Goal: Use online tool/utility: Utilize a website feature to perform a specific function

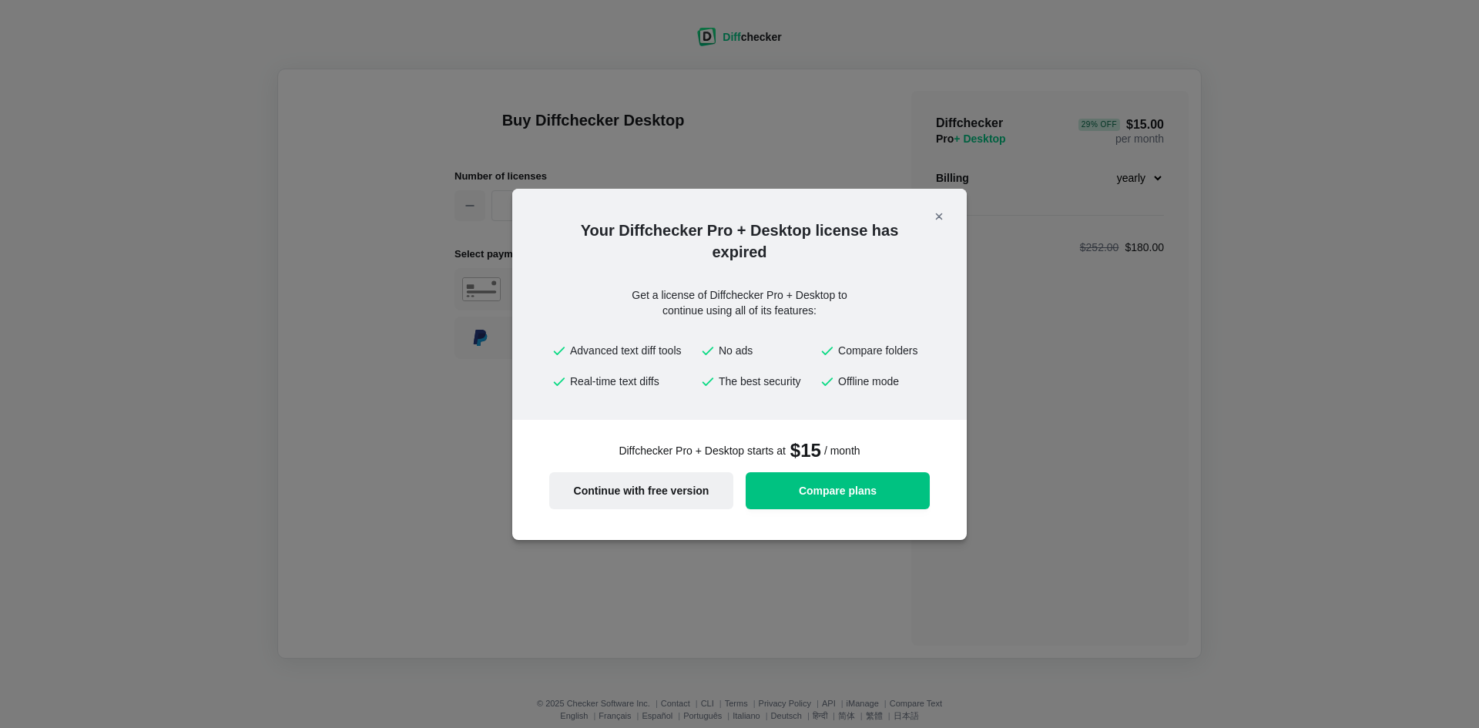
click at [660, 496] on span "Continue with free version" at bounding box center [642, 490] width 166 height 11
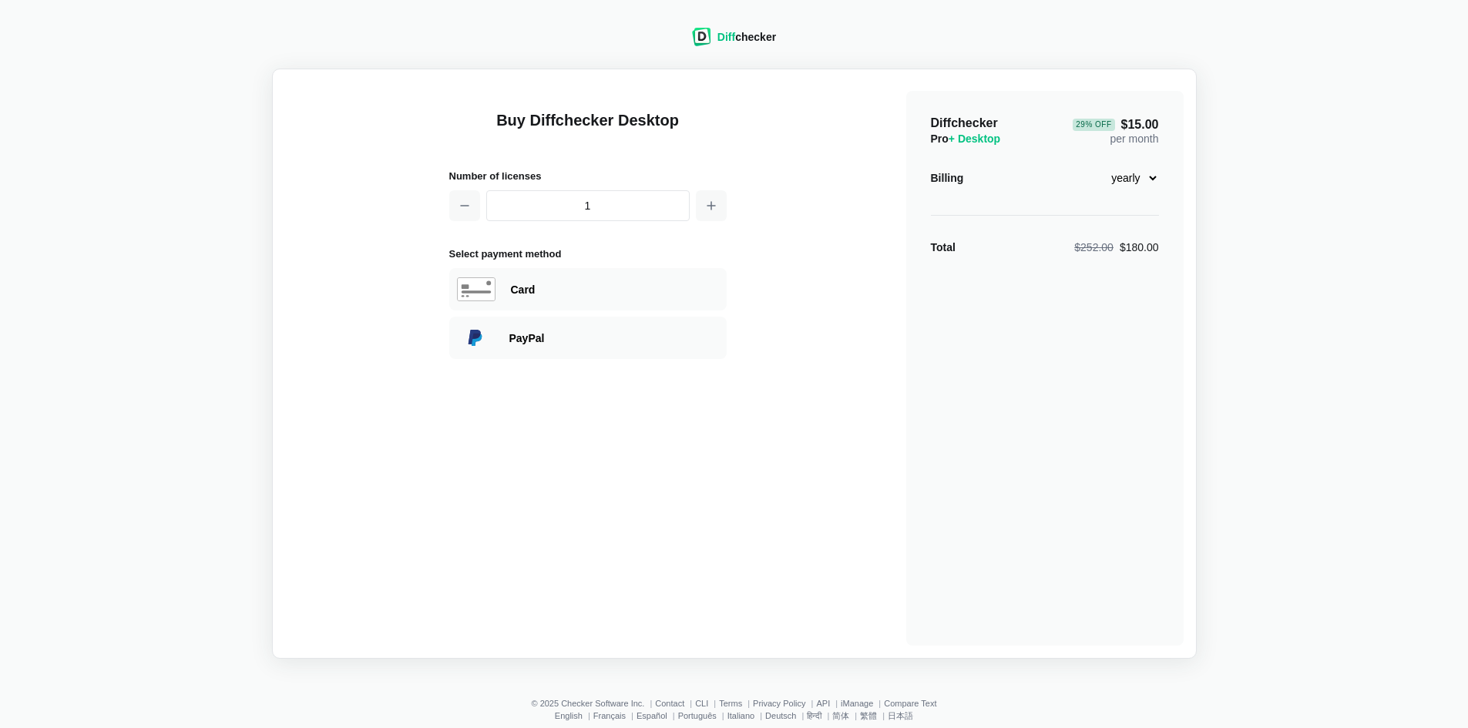
click at [721, 37] on span "Diff" at bounding box center [726, 37] width 18 height 12
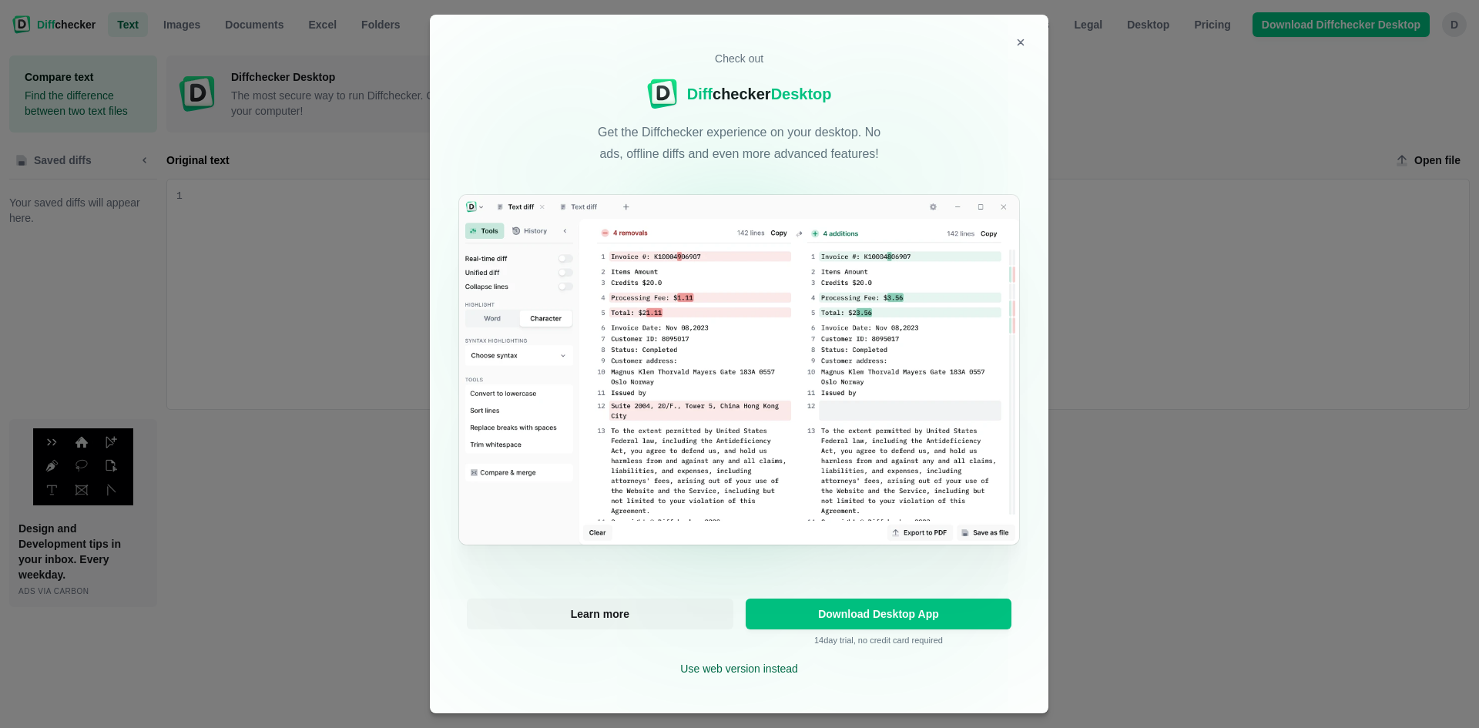
scroll to position [1, 0]
click at [1018, 43] on icon "Close modal" at bounding box center [1020, 41] width 5 height 5
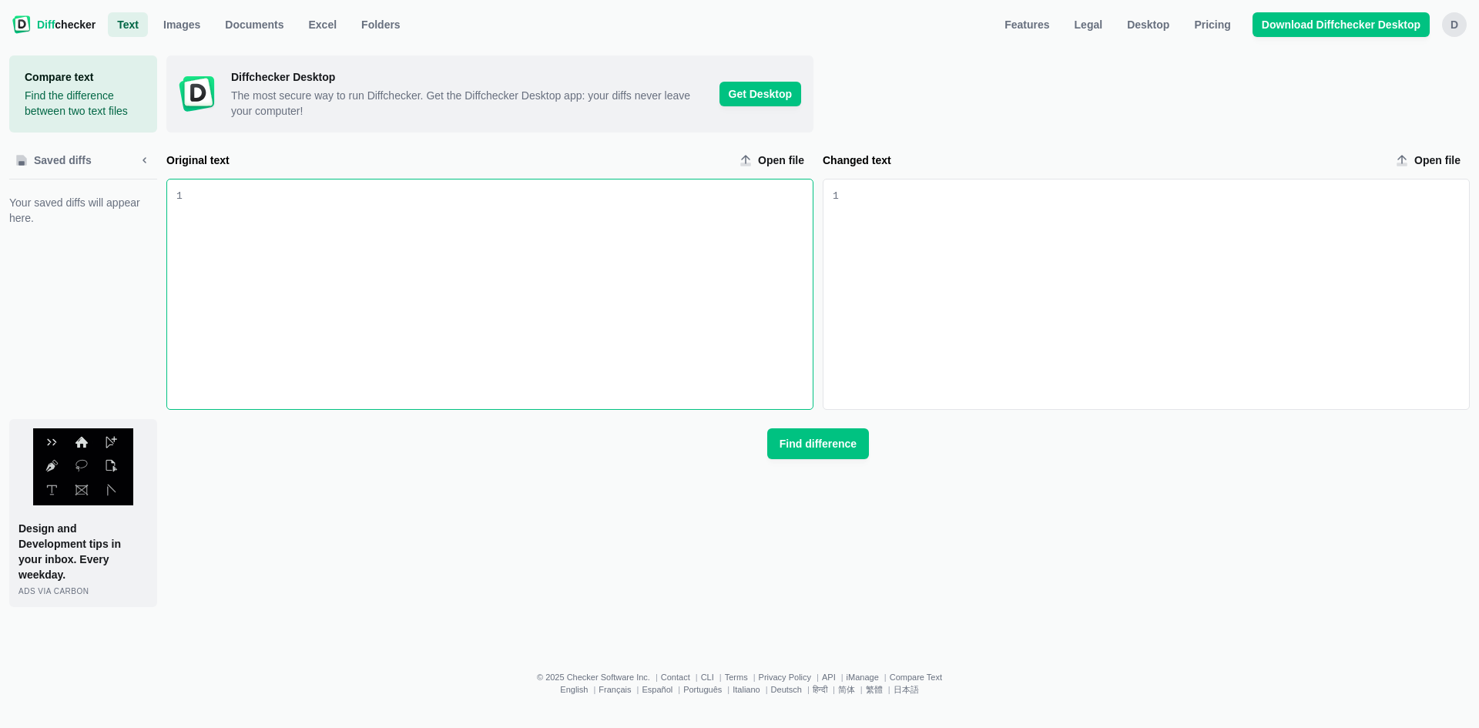
click at [507, 277] on div "Original text input" at bounding box center [498, 295] width 630 height 230
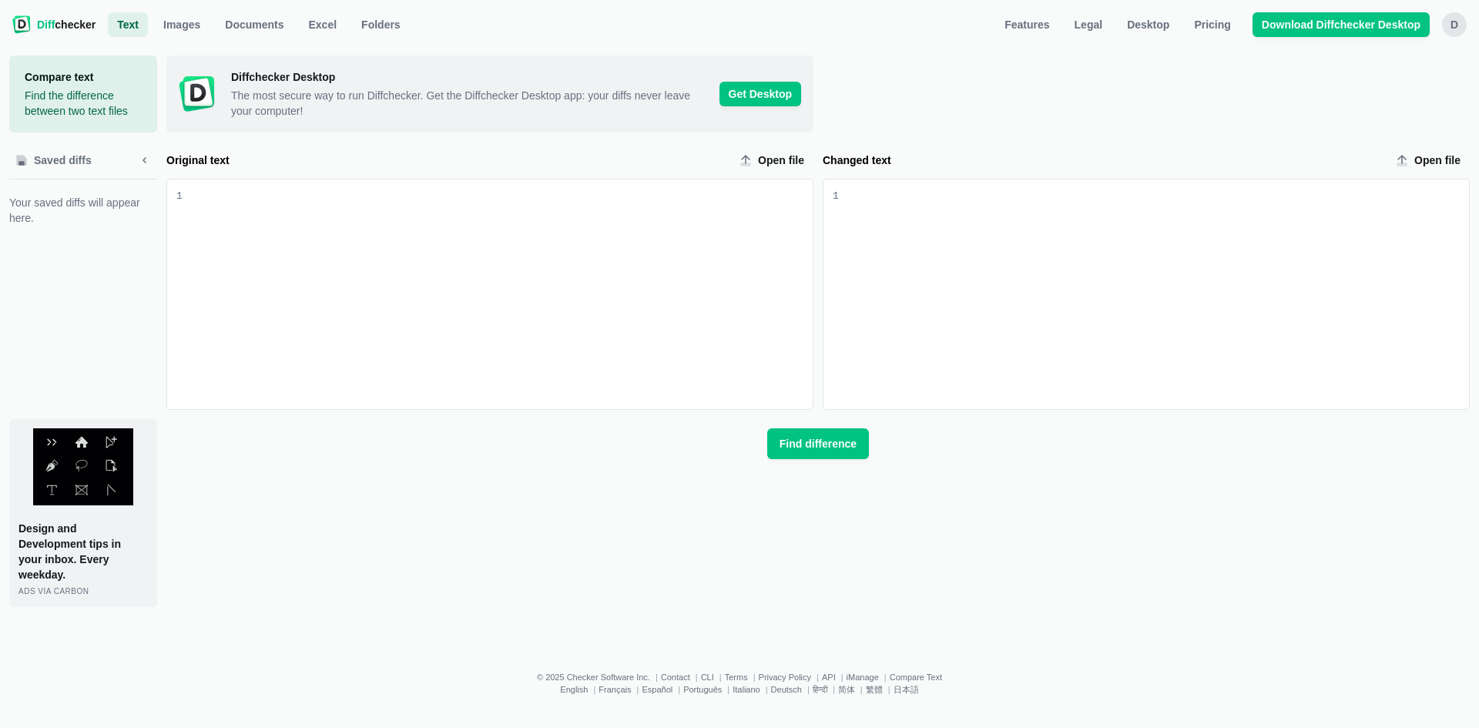
click at [1032, 233] on div "Changed text input" at bounding box center [1154, 295] width 630 height 230
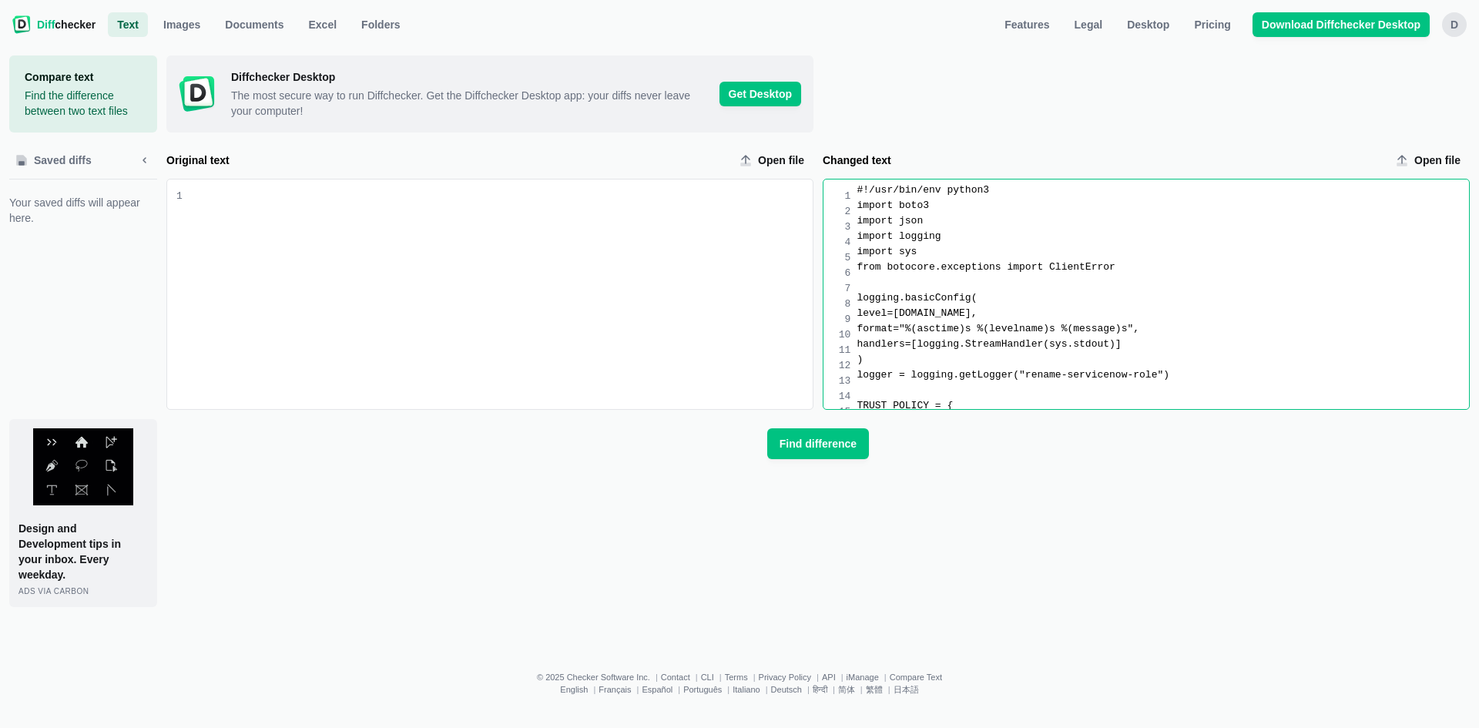
scroll to position [1492, 0]
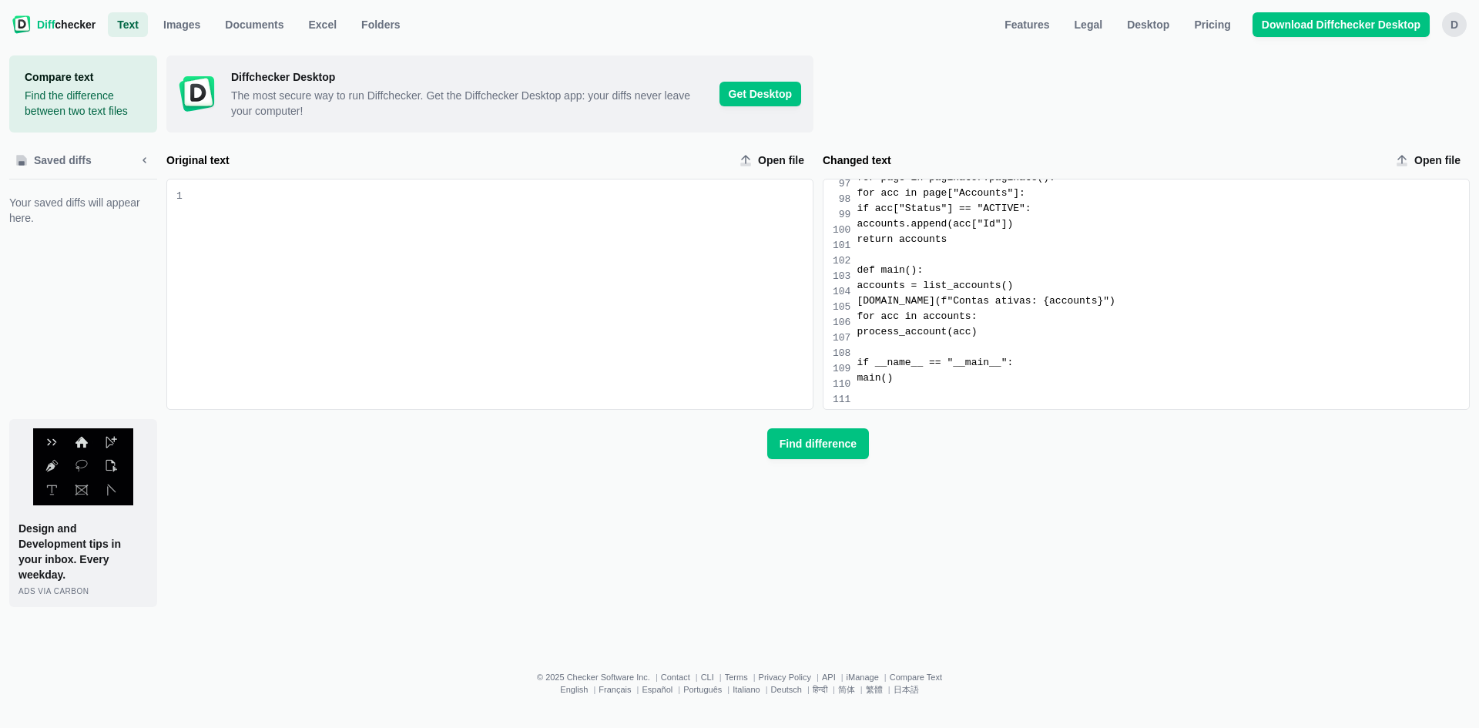
click at [353, 240] on div "Original text input" at bounding box center [498, 295] width 630 height 230
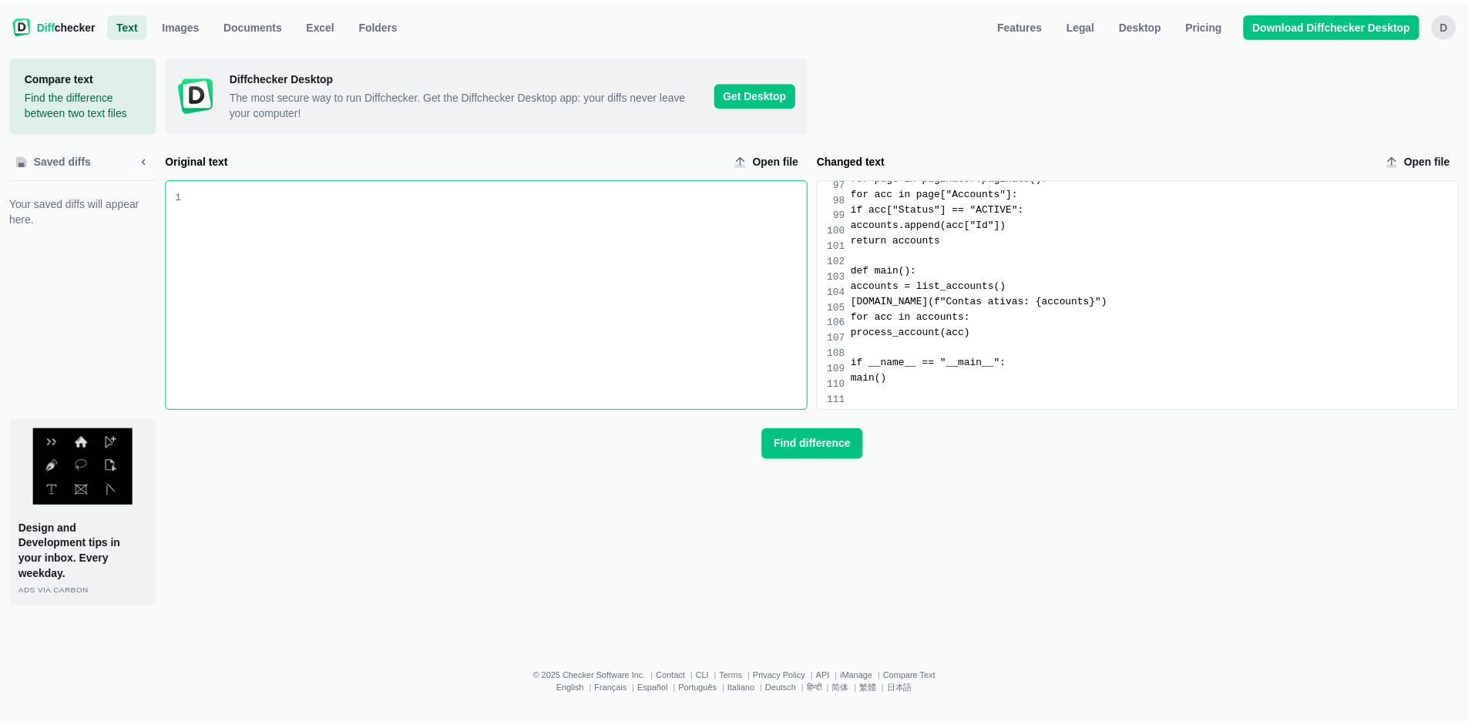
scroll to position [1969, 0]
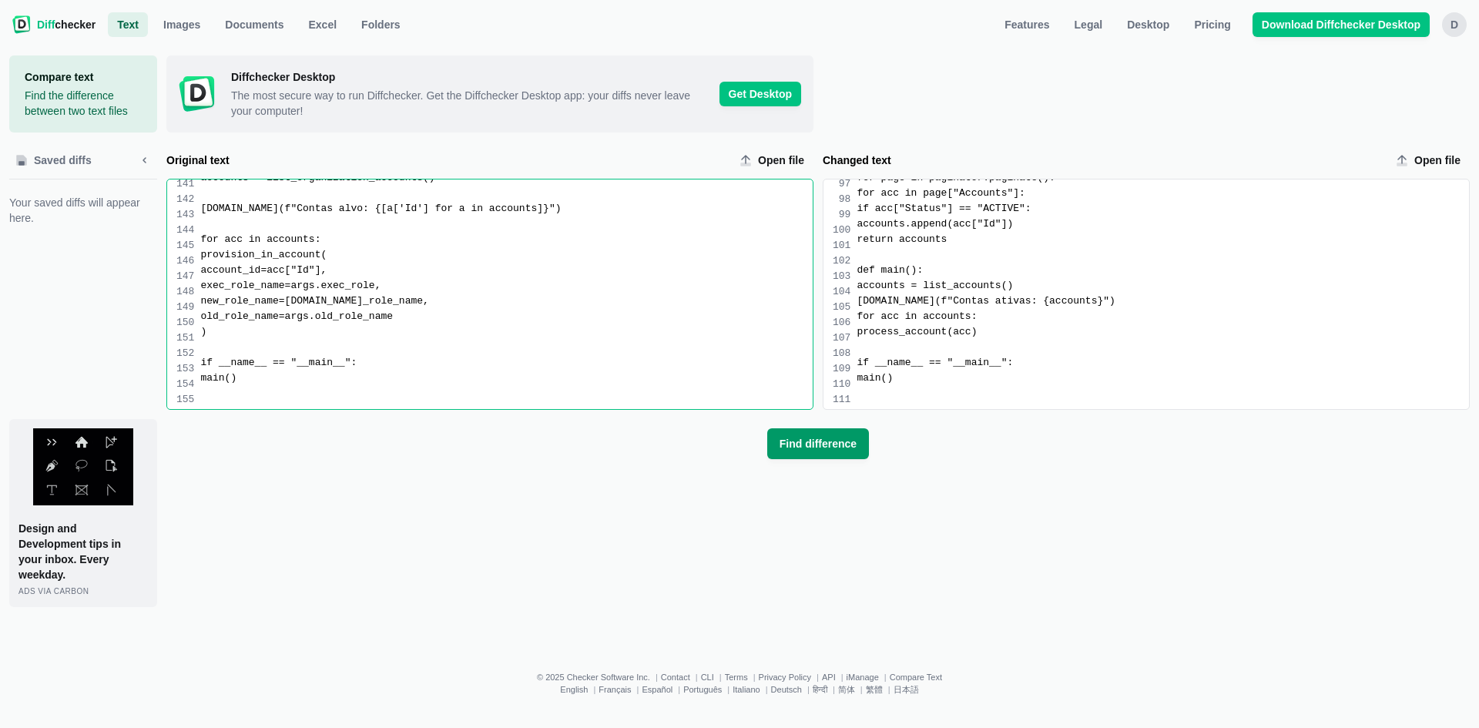
click at [808, 447] on span "Find difference" at bounding box center [818, 443] width 83 height 15
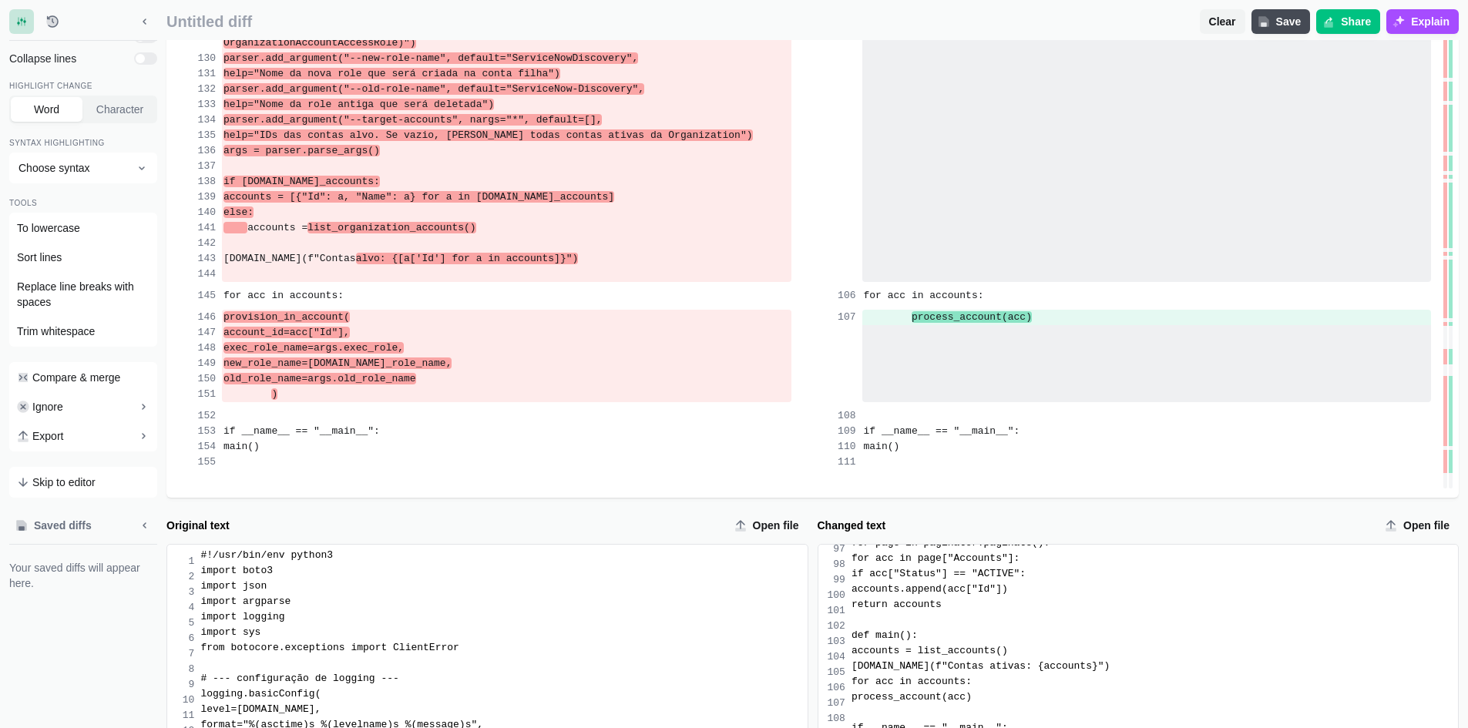
scroll to position [2928, 0]
